Goal: Check status: Check status

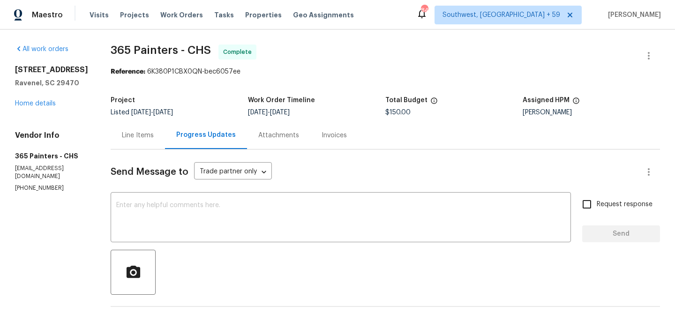
click at [270, 137] on div "Attachments" at bounding box center [278, 135] width 41 height 9
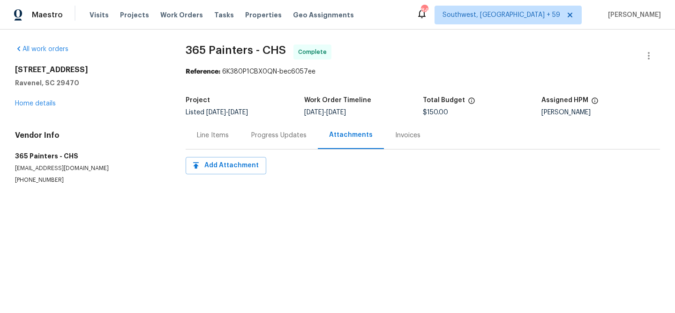
click at [283, 134] on div "Progress Updates" at bounding box center [278, 135] width 55 height 9
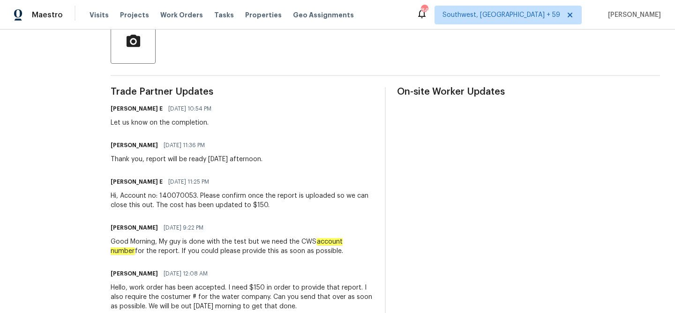
scroll to position [330, 0]
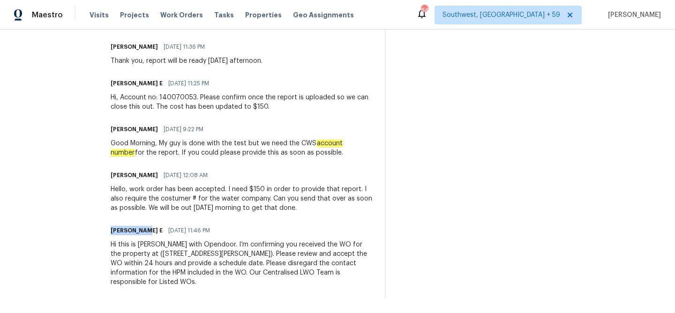
drag, startPoint x: 142, startPoint y: 231, endPoint x: 102, endPoint y: 232, distance: 39.4
click at [102, 232] on div "All work orders 4140 Home Town Ln Ravenel, SC 29470 Home details Vendor Info 36…" at bounding box center [337, 6] width 675 height 613
copy h6 "Keerthana E"
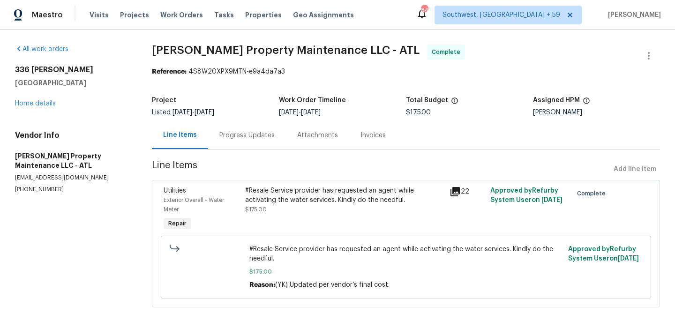
scroll to position [21, 0]
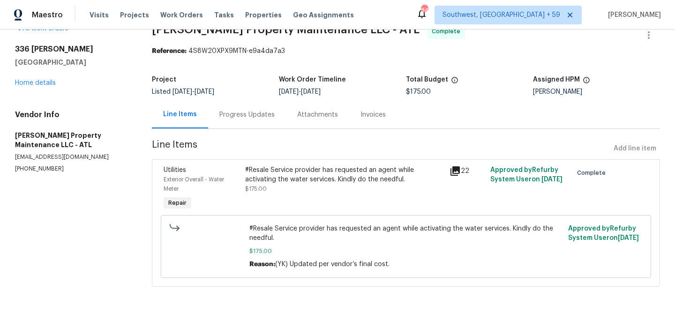
click at [239, 112] on div "Progress Updates" at bounding box center [246, 114] width 55 height 9
